Goal: Information Seeking & Learning: Compare options

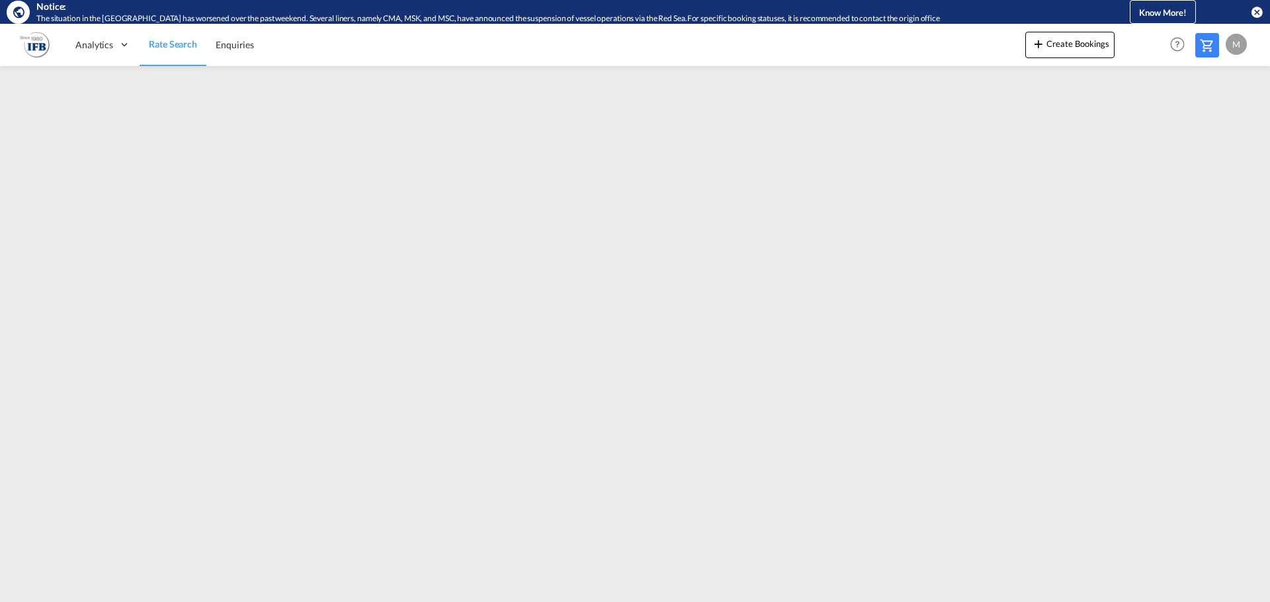
click at [1253, 14] on md-icon "icon-close-circle" at bounding box center [1256, 11] width 13 height 13
